Goal: Information Seeking & Learning: Learn about a topic

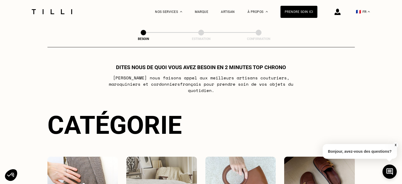
select select "FR"
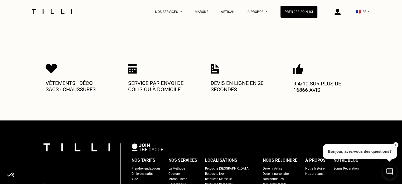
scroll to position [394, 0]
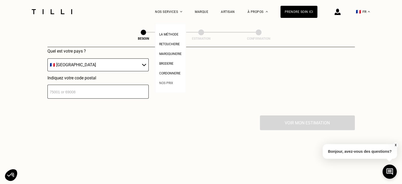
click at [162, 84] on span "Nos prix" at bounding box center [166, 83] width 14 height 4
select select "FR"
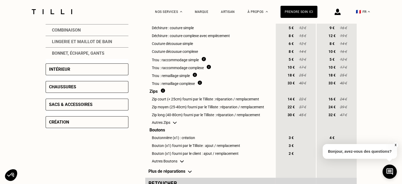
scroll to position [211, 0]
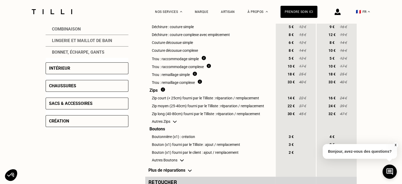
click at [67, 68] on div "Intérieur" at bounding box center [59, 68] width 21 height 5
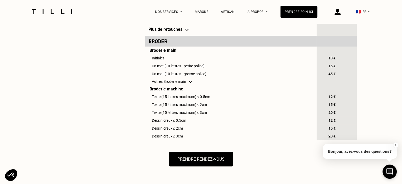
scroll to position [316, 0]
click at [183, 33] on td "Plus de retouches" at bounding box center [230, 29] width 170 height 13
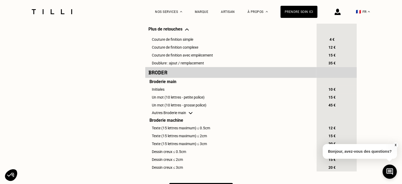
click at [182, 34] on td "Plus de retouches" at bounding box center [230, 29] width 170 height 13
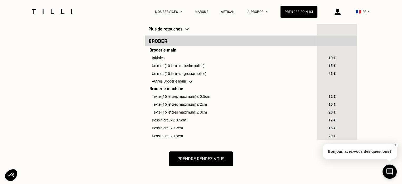
click at [182, 34] on td "Plus de retouches" at bounding box center [230, 29] width 170 height 13
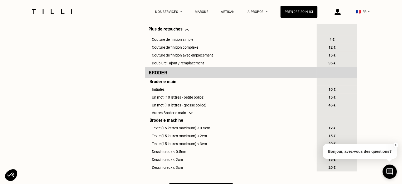
click at [182, 34] on td "Plus de retouches" at bounding box center [230, 29] width 170 height 13
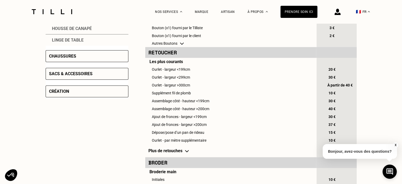
scroll to position [211, 0]
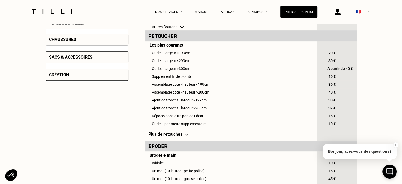
click at [169, 141] on td "Plus de retouches" at bounding box center [230, 134] width 170 height 13
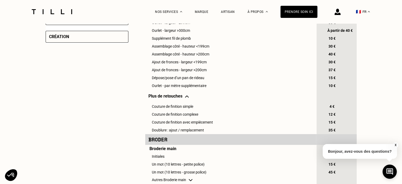
scroll to position [237, 0]
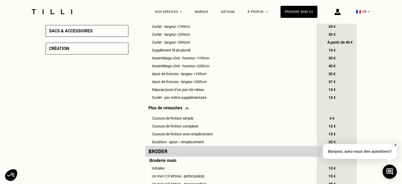
click at [98, 114] on div "Vêtements Intérieur Rideaux Linge de maison Coussin Housse de chaise Housse de …" at bounding box center [201, 79] width 311 height 353
